Goal: Task Accomplishment & Management: Manage account settings

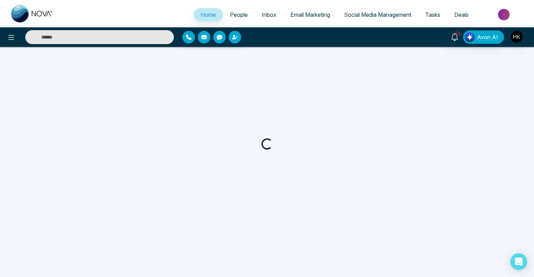
select select "*"
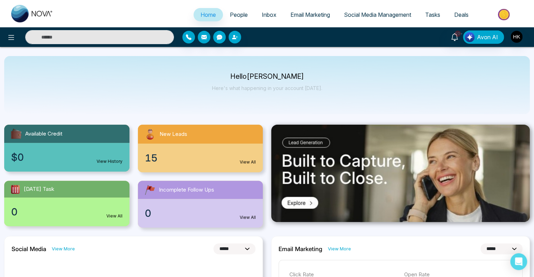
click at [175, 133] on span "New Leads" at bounding box center [174, 134] width 28 height 8
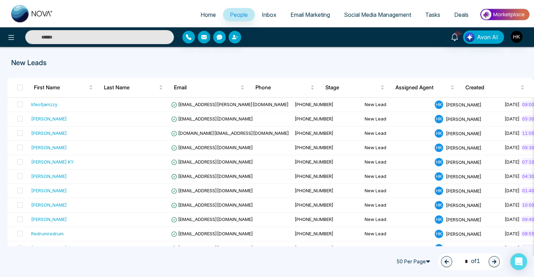
click at [230, 15] on span "People" at bounding box center [239, 14] width 18 height 7
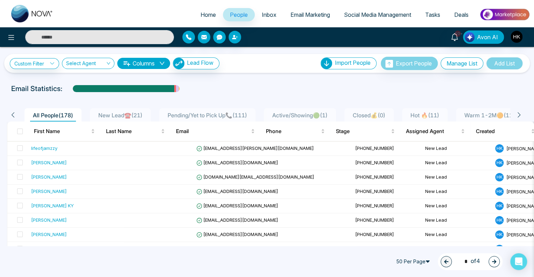
click at [191, 114] on span "Pending/Yet to Pick Up📞 ( 111 )" at bounding box center [207, 115] width 85 height 7
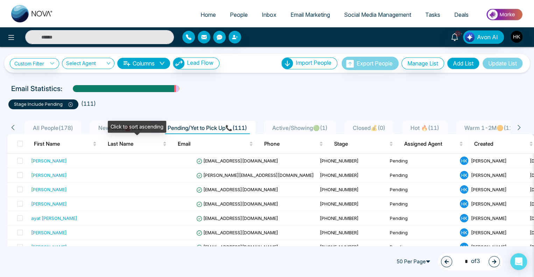
click at [113, 131] on div "Click to sort ascending" at bounding box center [137, 127] width 58 height 12
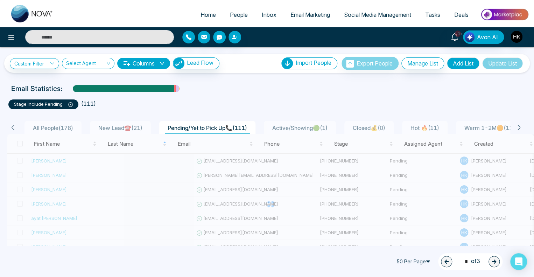
click at [102, 128] on span "New Lead☎️ ( 21 )" at bounding box center [120, 127] width 50 height 7
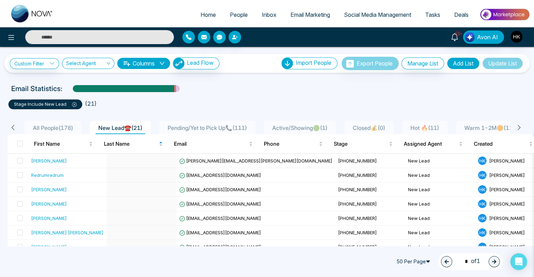
click at [219, 98] on ul "stage include New Lead ( 21 )" at bounding box center [266, 103] width 517 height 13
click at [498, 126] on span "Warm 1-2M🟠 ( 11 )" at bounding box center [489, 127] width 56 height 7
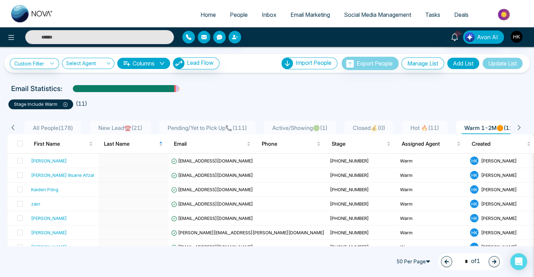
click at [128, 128] on span "New Lead☎️ ( 21 )" at bounding box center [120, 127] width 50 height 7
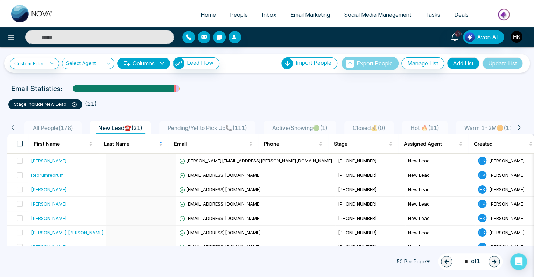
click at [19, 143] on span at bounding box center [20, 144] width 6 height 6
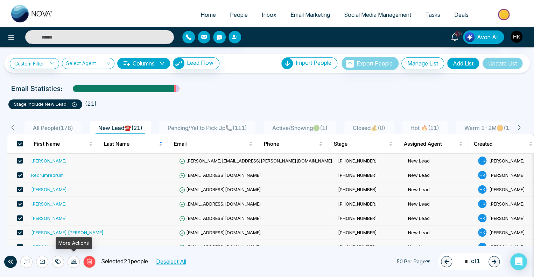
click at [77, 261] on div at bounding box center [74, 261] width 12 height 12
click at [6, 264] on button at bounding box center [10, 261] width 13 height 12
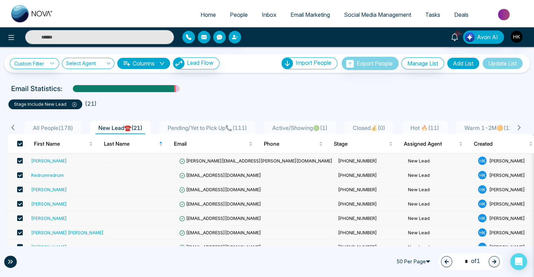
click at [8, 263] on icon at bounding box center [9, 261] width 2 height 4
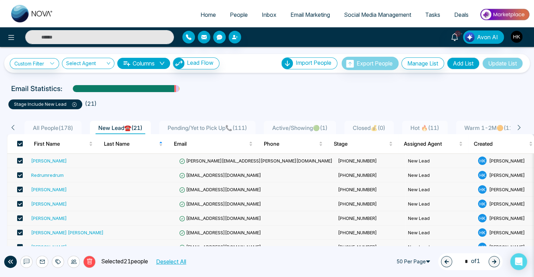
click at [246, 261] on div "Delete Selected 21 people Deselect All 50 Per Page 1 * of 1" at bounding box center [267, 261] width 534 height 31
click at [192, 59] on span "Lead Flow" at bounding box center [200, 62] width 27 height 7
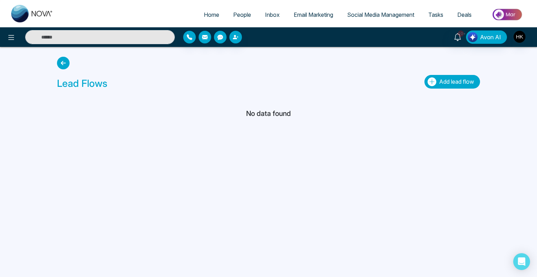
click at [459, 81] on span "Add lead flow" at bounding box center [456, 81] width 35 height 7
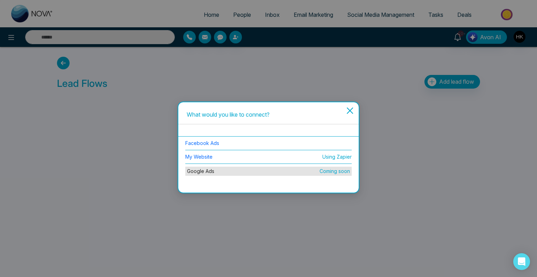
click at [348, 110] on icon "close" at bounding box center [350, 110] width 8 height 8
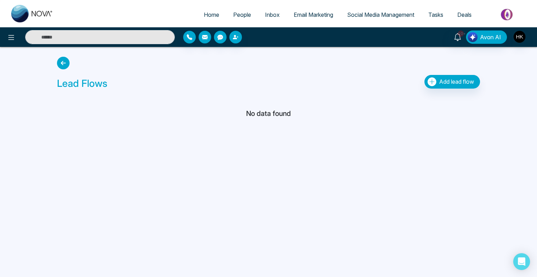
click at [243, 13] on span "People" at bounding box center [242, 14] width 18 height 7
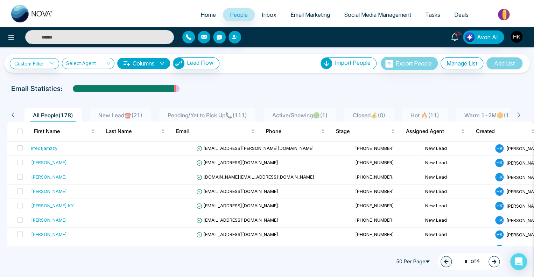
click at [63, 113] on span "All People ( 178 )" at bounding box center [53, 115] width 46 height 7
click at [17, 130] on span at bounding box center [20, 131] width 6 height 6
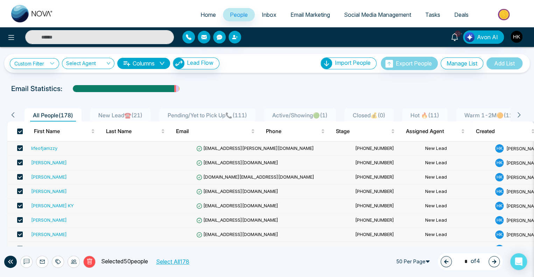
click at [186, 260] on button "Select All 178" at bounding box center [172, 261] width 38 height 9
click at [412, 76] on li "Export People" at bounding box center [411, 77] width 59 height 12
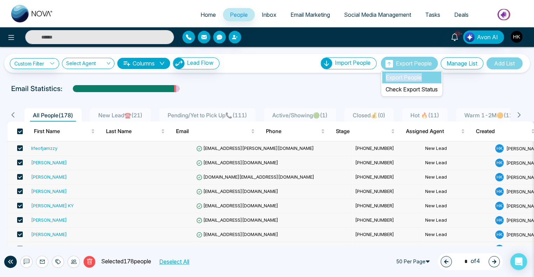
click at [412, 76] on li "Export People" at bounding box center [411, 77] width 59 height 12
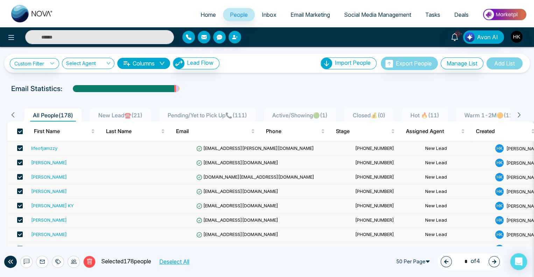
click at [115, 114] on span "New Lead☎️ ( 21 )" at bounding box center [120, 115] width 50 height 7
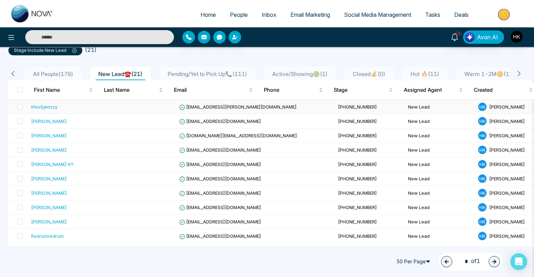
scroll to position [36, 0]
